Goal: Task Accomplishment & Management: Use online tool/utility

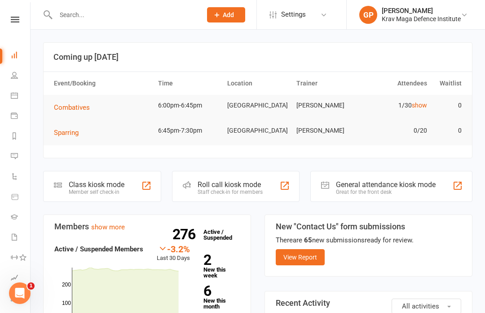
click at [25, 97] on link "Calendar" at bounding box center [21, 96] width 20 height 20
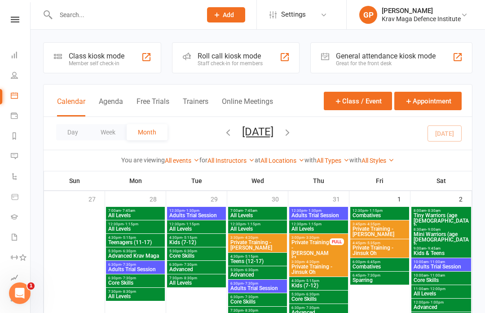
click at [121, 102] on button "Agenda" at bounding box center [111, 106] width 24 height 19
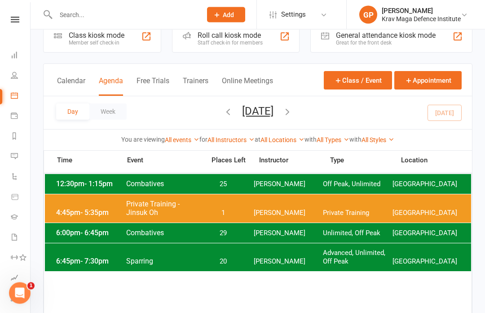
click at [276, 231] on span "[PERSON_NAME]" at bounding box center [289, 233] width 70 height 9
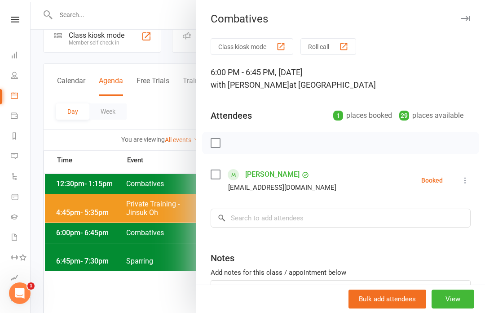
click at [256, 39] on button "Class kiosk mode" at bounding box center [252, 46] width 83 height 17
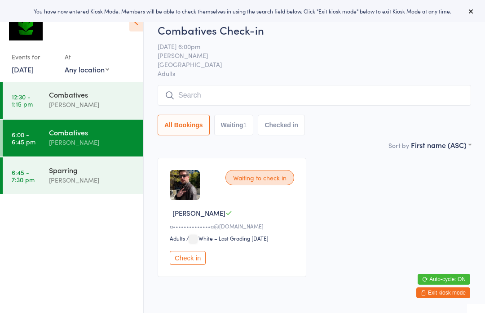
click at [284, 91] on input "search" at bounding box center [315, 95] width 314 height 21
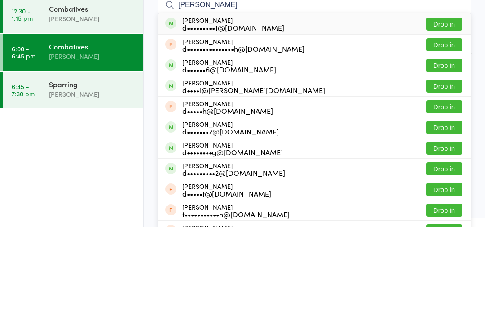
type input "[PERSON_NAME]"
click at [450, 103] on button "Drop in" at bounding box center [444, 109] width 36 height 13
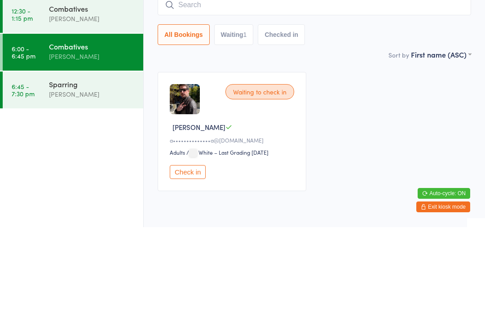
scroll to position [37, 0]
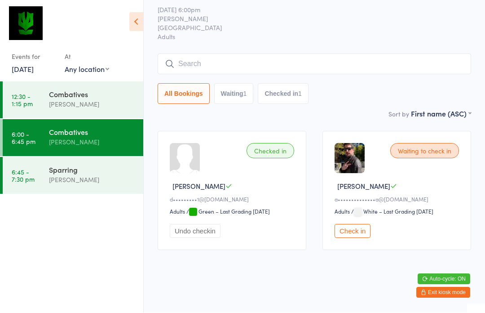
click at [232, 54] on input "search" at bounding box center [315, 64] width 314 height 21
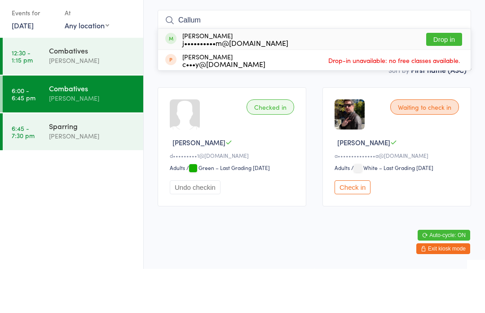
type input "Callum"
click at [452, 77] on button "Drop in" at bounding box center [444, 83] width 36 height 13
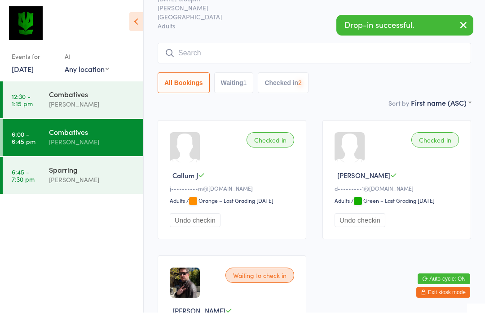
scroll to position [38, 0]
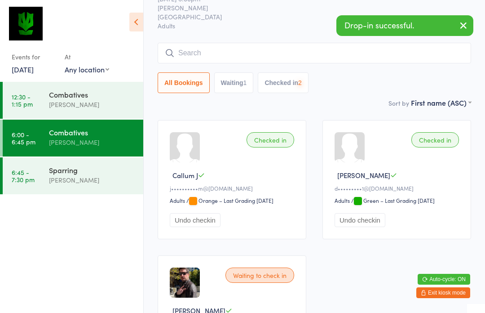
click at [90, 179] on div "[PERSON_NAME]" at bounding box center [92, 180] width 87 height 10
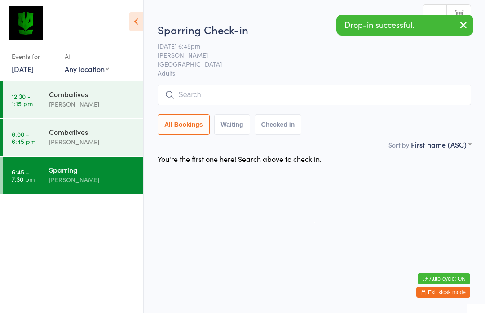
click at [253, 97] on input "search" at bounding box center [315, 95] width 314 height 21
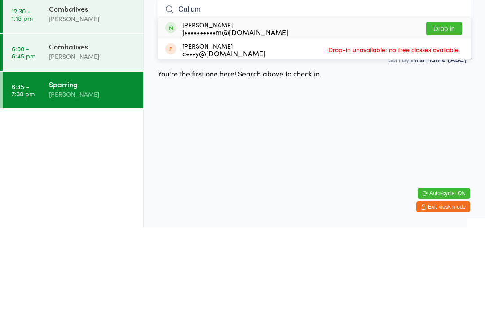
type input "Callum"
click at [447, 108] on button "Drop in" at bounding box center [444, 114] width 36 height 13
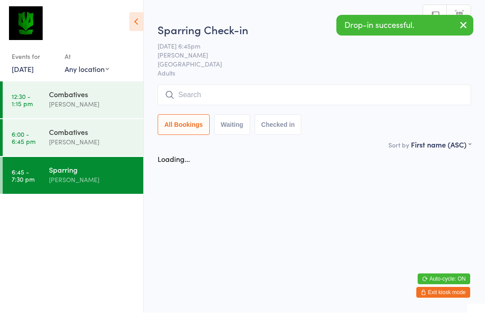
scroll to position [0, 0]
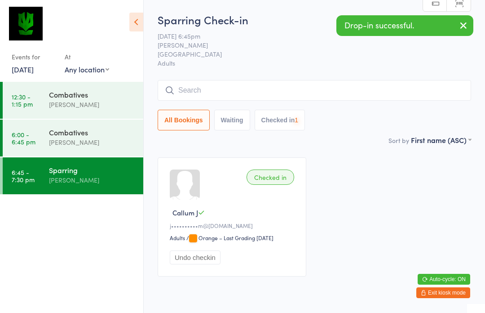
click at [89, 137] on div "Combatives" at bounding box center [92, 132] width 87 height 10
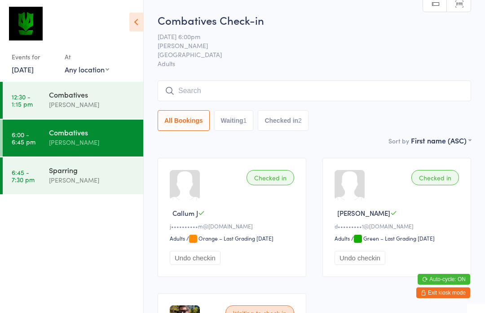
click at [287, 91] on input "search" at bounding box center [315, 90] width 314 height 21
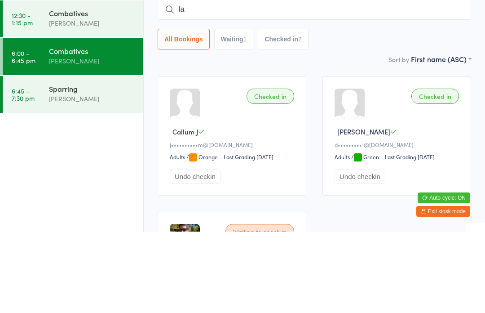
type input "I"
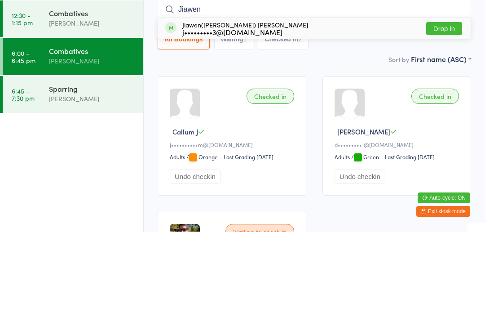
type input "Jiawen"
click at [447, 103] on button "Drop in" at bounding box center [444, 109] width 36 height 13
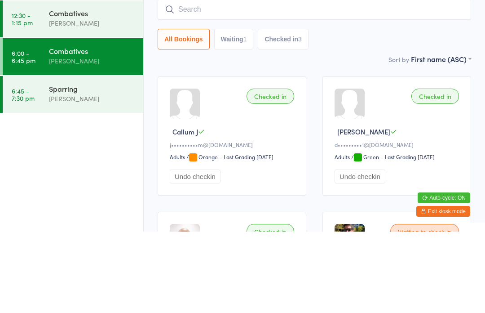
click at [97, 165] on div "Sparring" at bounding box center [92, 170] width 87 height 10
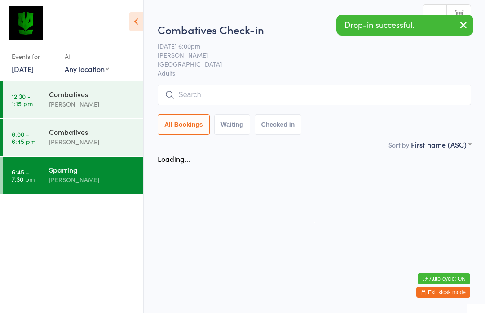
scroll to position [0, 0]
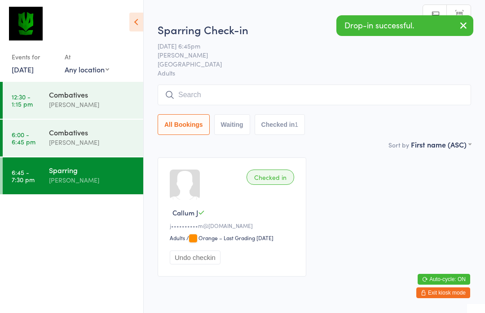
click at [257, 102] on input "search" at bounding box center [315, 94] width 314 height 21
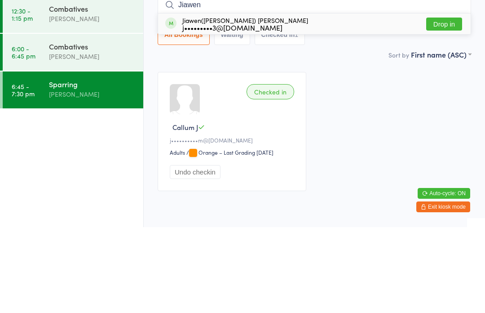
type input "Jiawen"
click at [445, 103] on button "Drop in" at bounding box center [444, 109] width 36 height 13
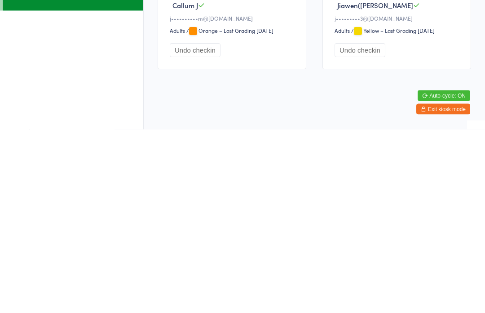
scroll to position [37, 0]
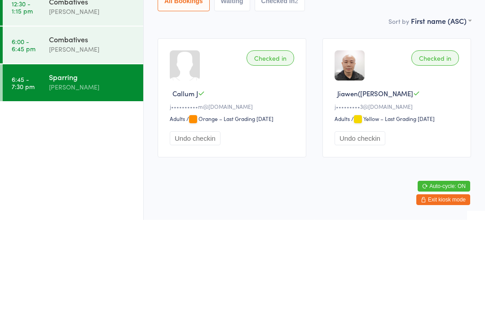
click at [93, 127] on div "Combatives" at bounding box center [92, 132] width 87 height 10
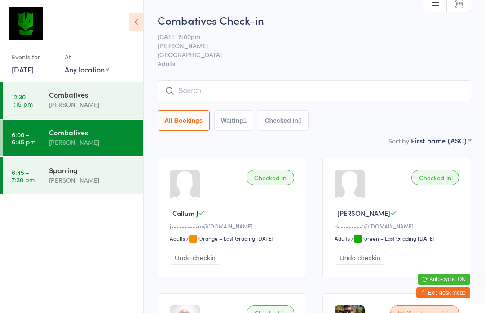
click at [92, 98] on div "Combatives" at bounding box center [92, 94] width 87 height 10
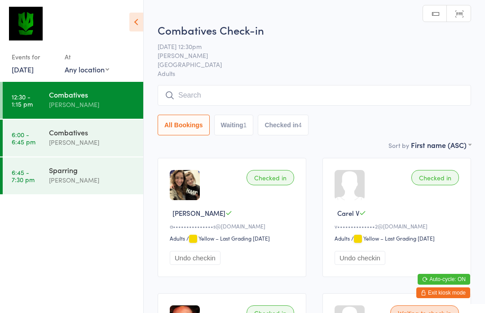
click at [104, 132] on div "Combatives" at bounding box center [92, 132] width 87 height 10
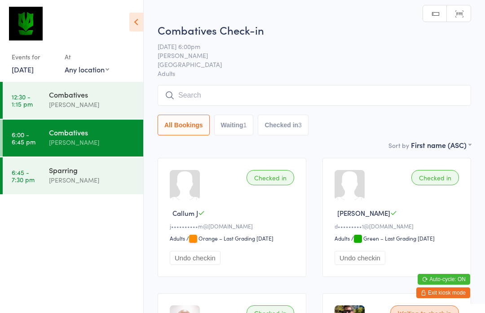
click at [100, 97] on div "Combatives" at bounding box center [92, 94] width 87 height 10
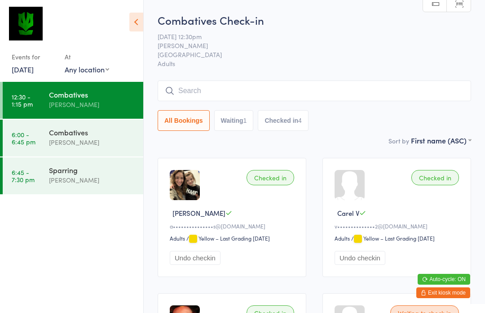
click at [96, 134] on div "Combatives" at bounding box center [92, 132] width 87 height 10
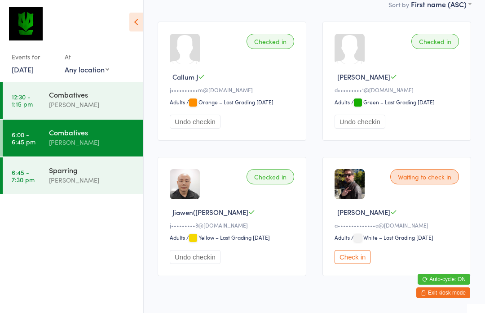
scroll to position [144, 0]
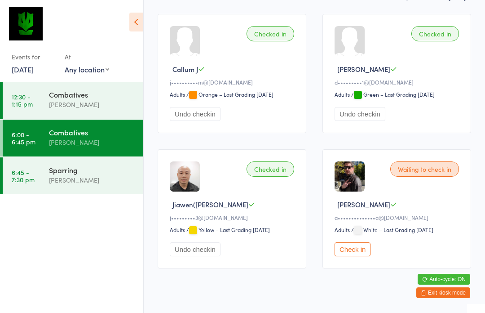
click at [362, 254] on button "Check in" at bounding box center [353, 249] width 36 height 14
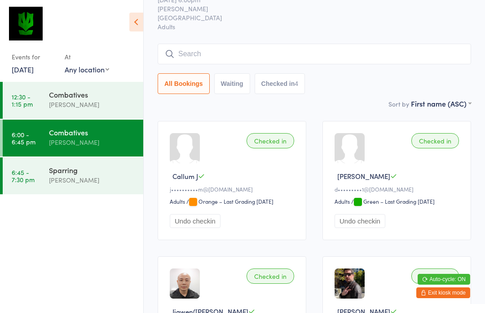
scroll to position [0, 0]
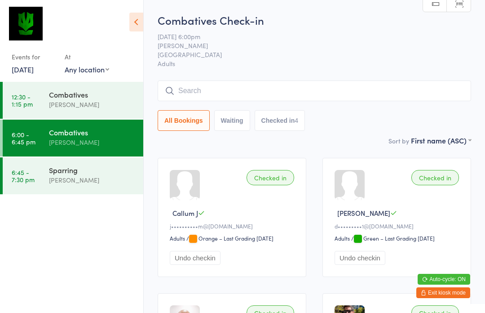
click at [339, 97] on input "search" at bounding box center [315, 90] width 314 height 21
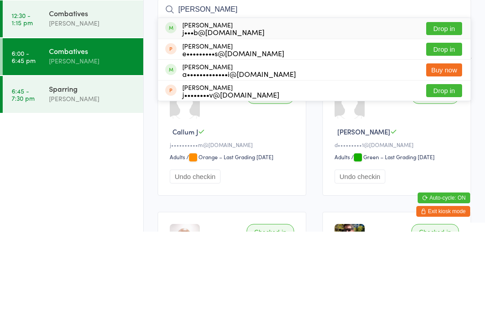
type input "[PERSON_NAME]"
click at [445, 103] on button "Drop in" at bounding box center [444, 109] width 36 height 13
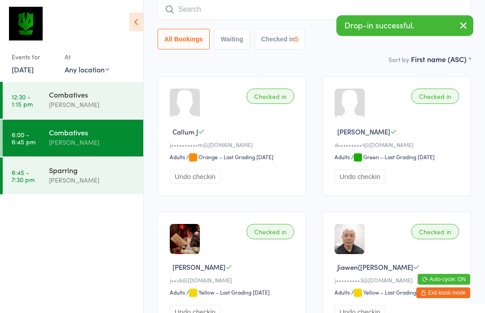
click at [248, 15] on input "search" at bounding box center [315, 9] width 314 height 21
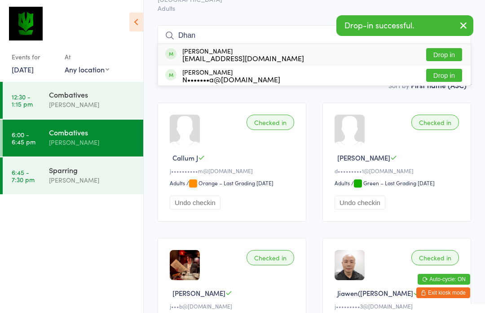
scroll to position [54, 0]
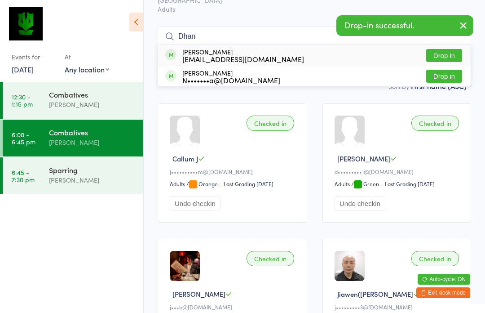
type input "Dhan"
click at [447, 62] on button "Drop in" at bounding box center [444, 55] width 36 height 13
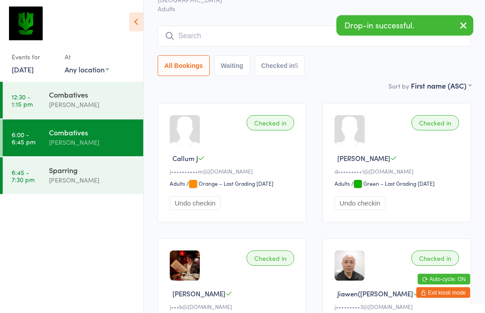
scroll to position [55, 0]
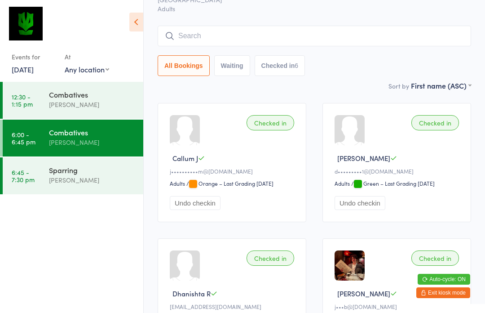
click at [202, 32] on input "search" at bounding box center [315, 36] width 314 height 21
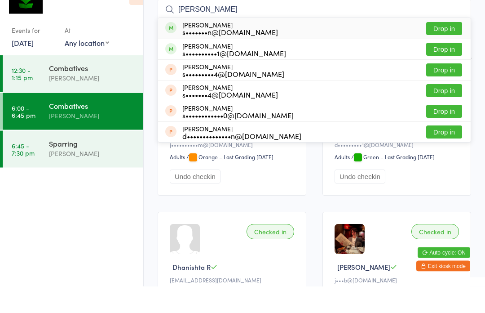
type input "[PERSON_NAME]"
click at [446, 70] on button "Drop in" at bounding box center [444, 76] width 36 height 13
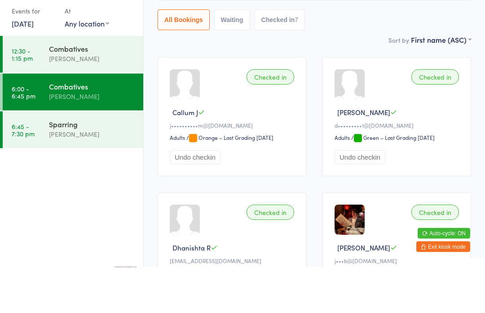
click at [66, 175] on div "[PERSON_NAME]" at bounding box center [92, 180] width 87 height 10
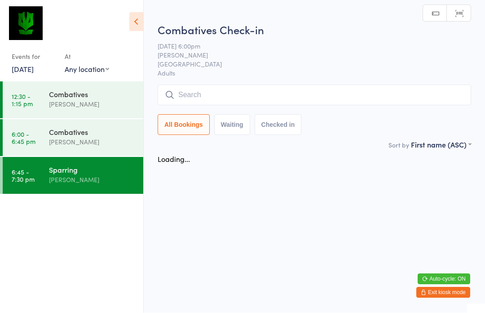
scroll to position [0, 0]
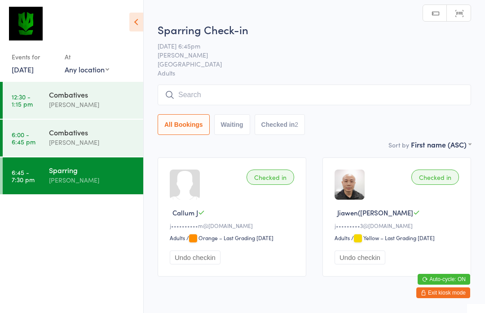
click at [187, 93] on input "search" at bounding box center [315, 94] width 314 height 21
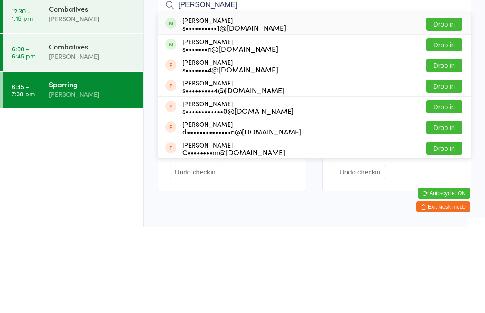
type input "[PERSON_NAME]"
click at [446, 103] on button "Drop in" at bounding box center [444, 109] width 36 height 13
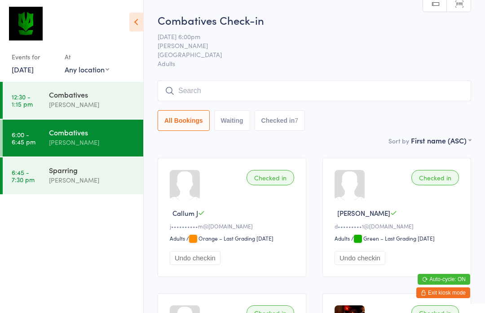
click at [208, 88] on input "search" at bounding box center [315, 90] width 314 height 21
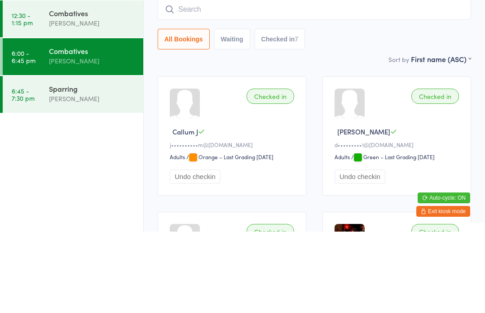
type input "V"
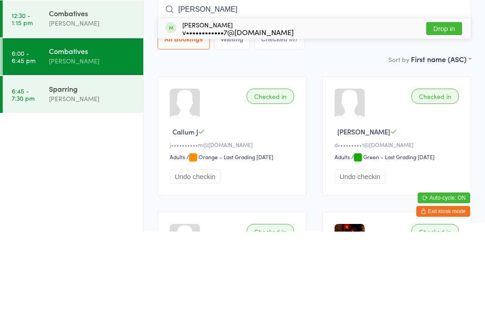
type input "[PERSON_NAME]"
click at [445, 103] on button "Drop in" at bounding box center [444, 109] width 36 height 13
